Goal: Find specific page/section: Find specific page/section

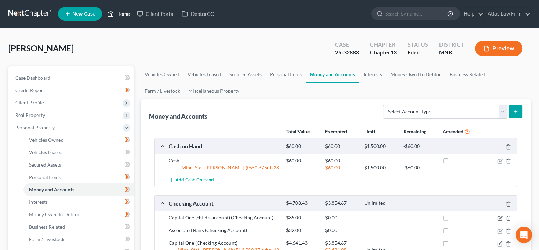
click at [118, 16] on link "Home" at bounding box center [118, 14] width 29 height 12
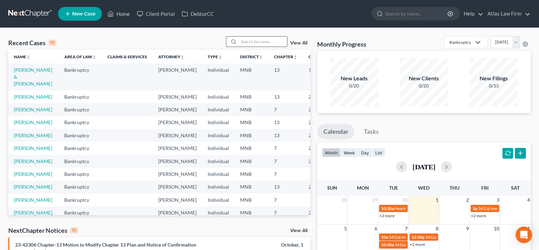
click at [248, 41] on input "search" at bounding box center [263, 42] width 48 height 10
type input "[PERSON_NAME]"
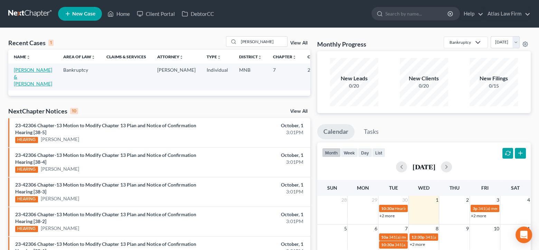
click at [22, 69] on link "[PERSON_NAME] & [PERSON_NAME]" at bounding box center [33, 77] width 38 height 20
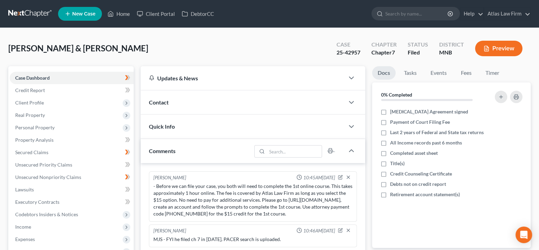
scroll to position [698, 0]
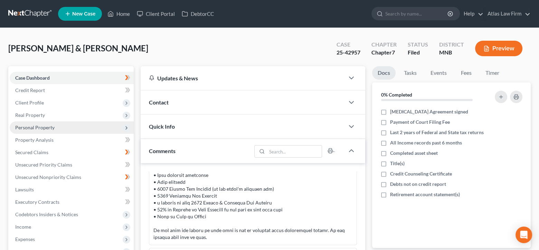
click at [59, 127] on span "Personal Property" at bounding box center [72, 128] width 124 height 12
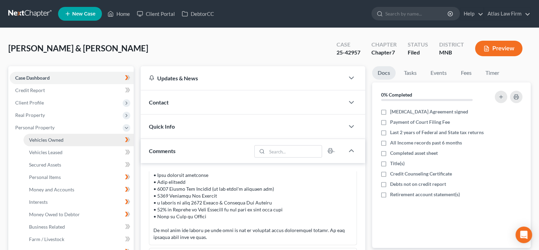
click at [50, 142] on link "Vehicles Owned" at bounding box center [78, 140] width 110 height 12
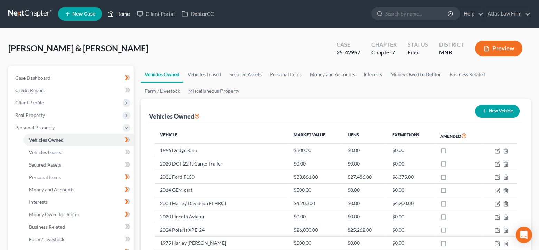
click at [127, 15] on link "Home" at bounding box center [118, 14] width 29 height 12
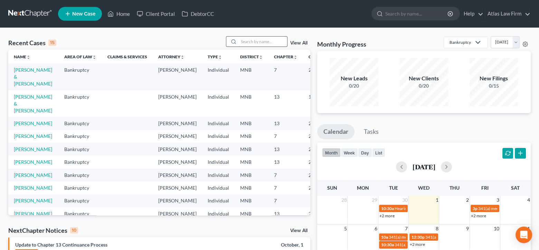
click at [278, 42] on input "search" at bounding box center [263, 42] width 48 height 10
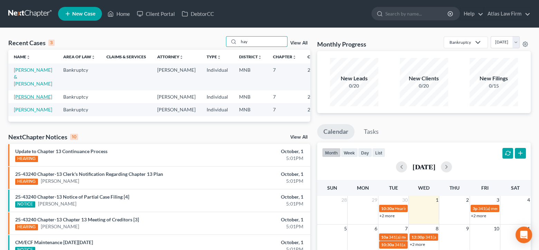
type input "hay"
click at [17, 100] on link "[PERSON_NAME]" at bounding box center [33, 97] width 38 height 6
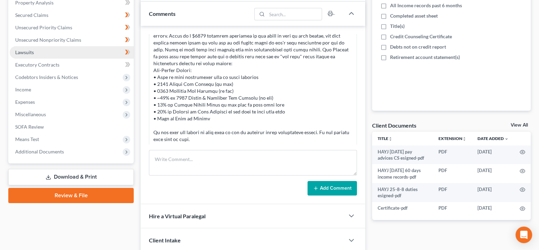
scroll to position [138, 0]
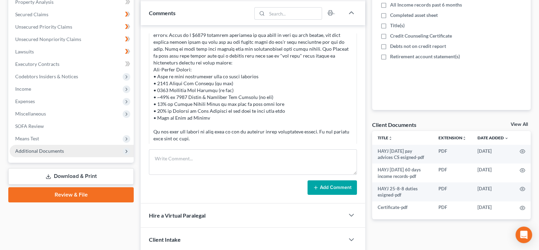
click at [52, 148] on span "Additional Documents" at bounding box center [39, 151] width 49 height 6
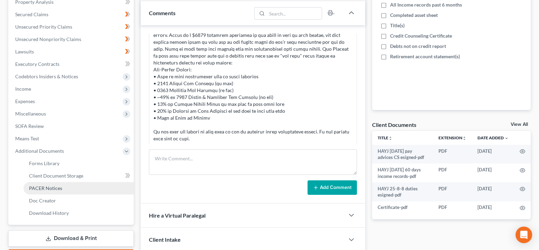
click at [50, 188] on span "PACER Notices" at bounding box center [45, 188] width 33 height 6
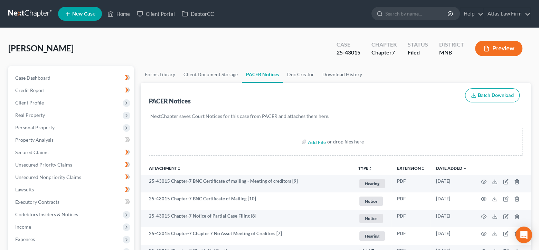
scroll to position [207, 0]
